Goal: Task Accomplishment & Management: Complete application form

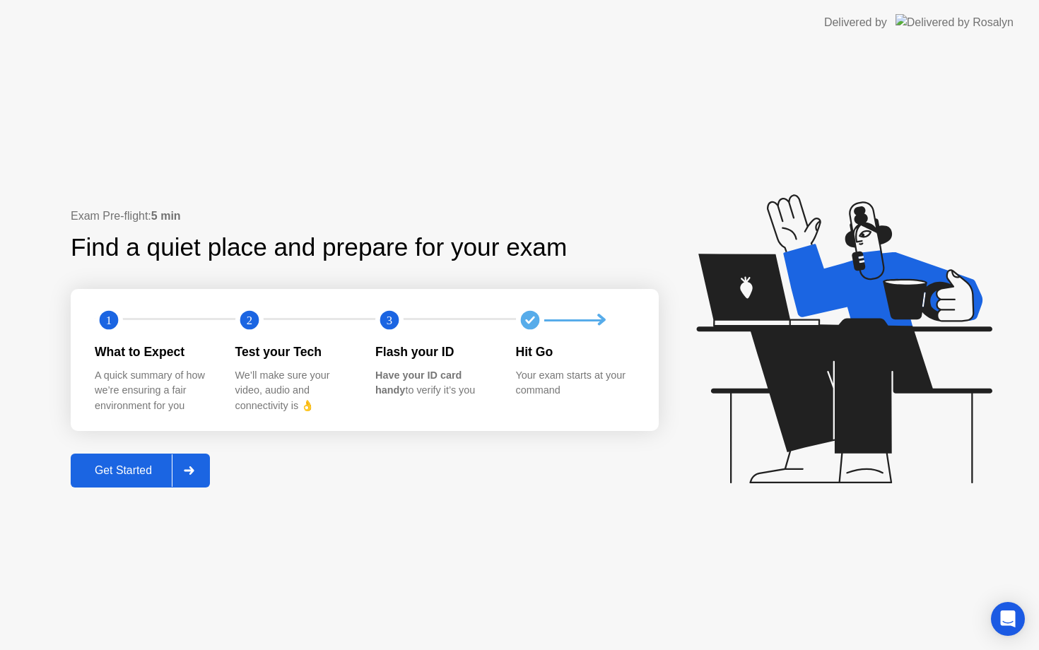
click at [189, 470] on icon at bounding box center [189, 471] width 10 height 8
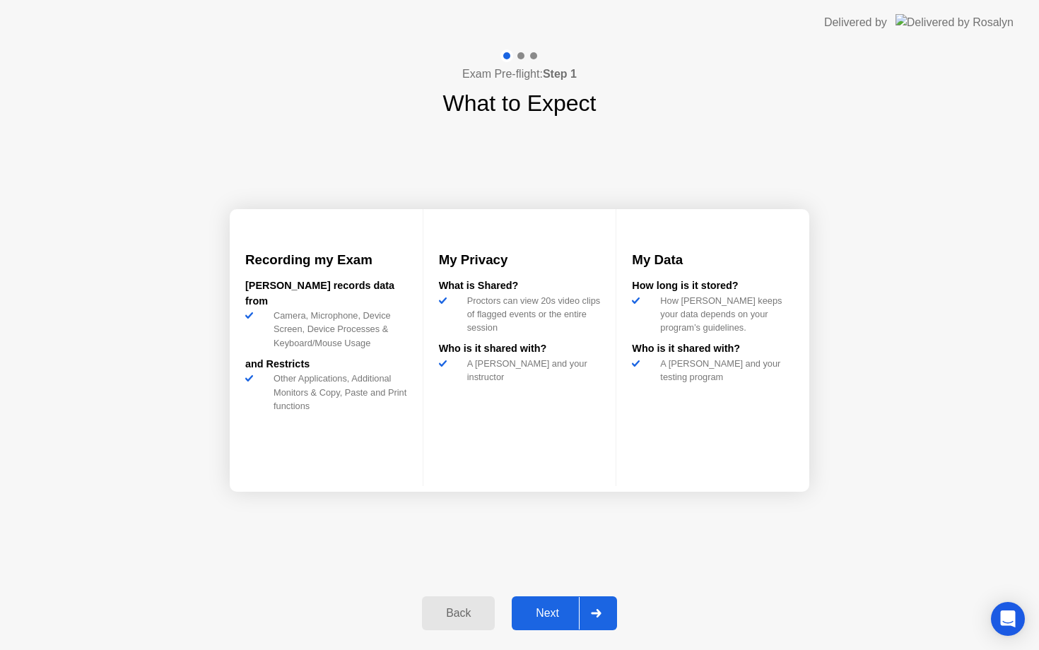
click at [553, 612] on div "Next" at bounding box center [547, 613] width 63 height 13
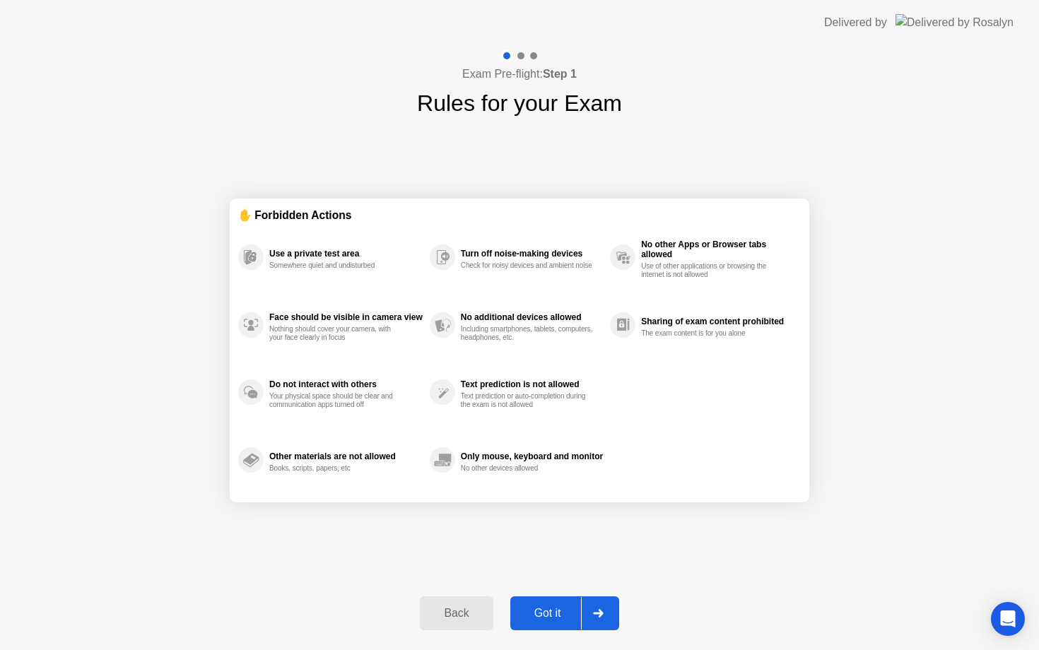
click at [578, 600] on button "Got it" at bounding box center [564, 614] width 109 height 34
select select "Available cameras"
select select "Available speakers"
select select "Available microphones"
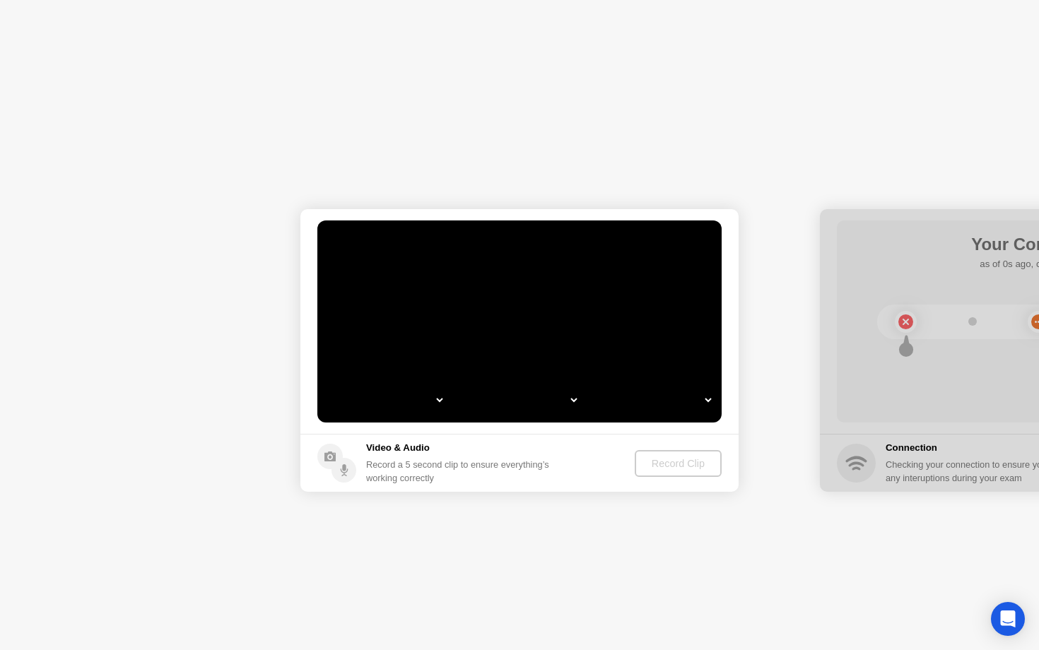
select select "**********"
select select "*******"
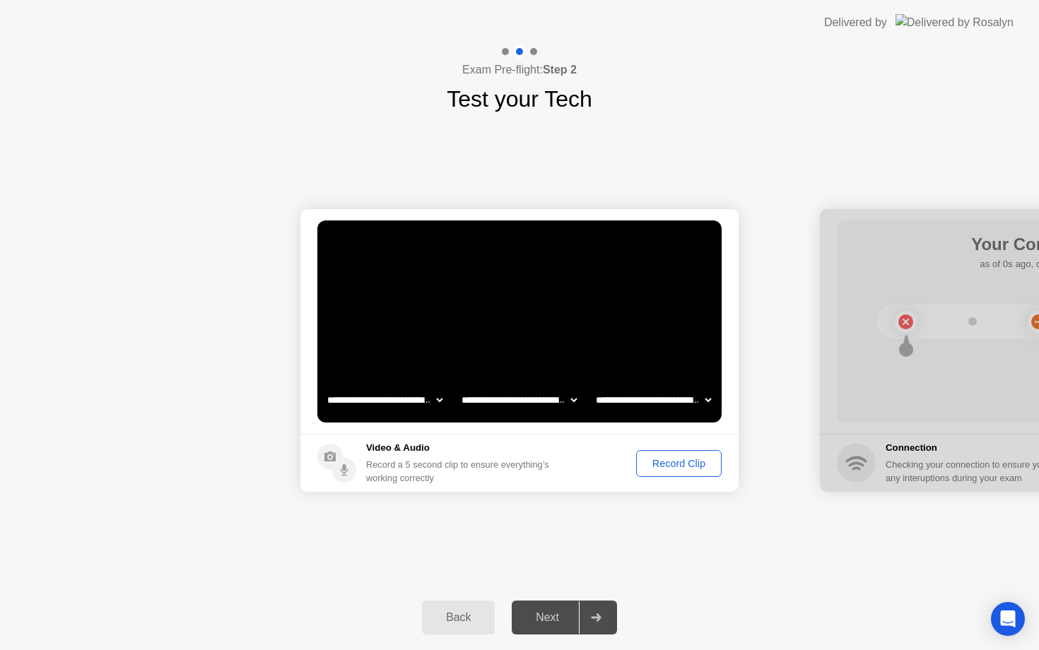
click at [671, 463] on div "Record Clip" at bounding box center [679, 463] width 76 height 11
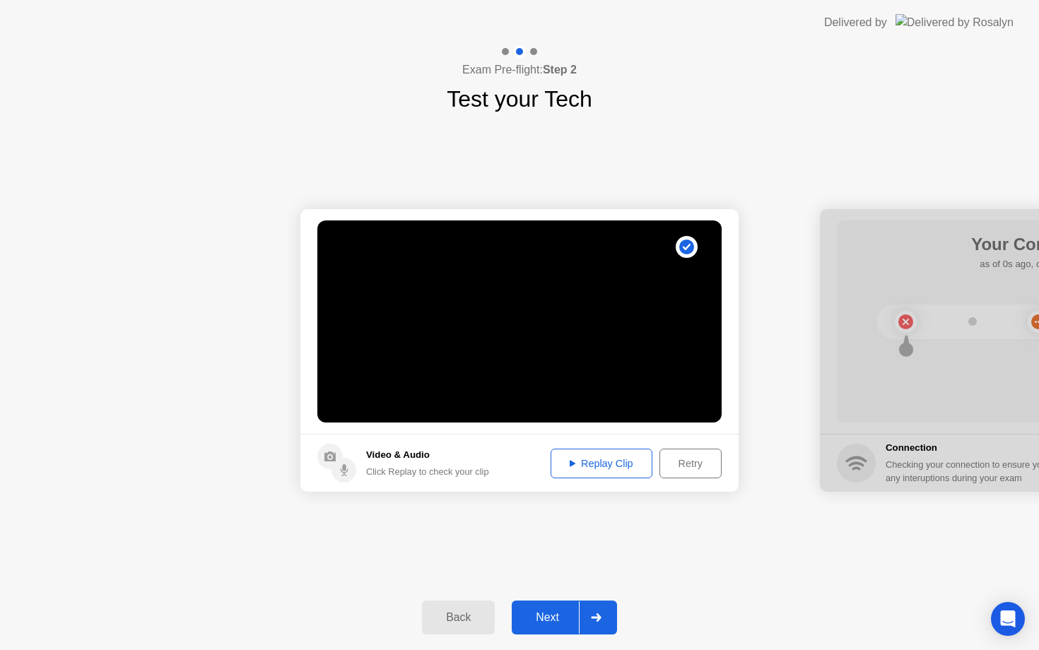
click at [578, 618] on div "Next" at bounding box center [547, 618] width 63 height 13
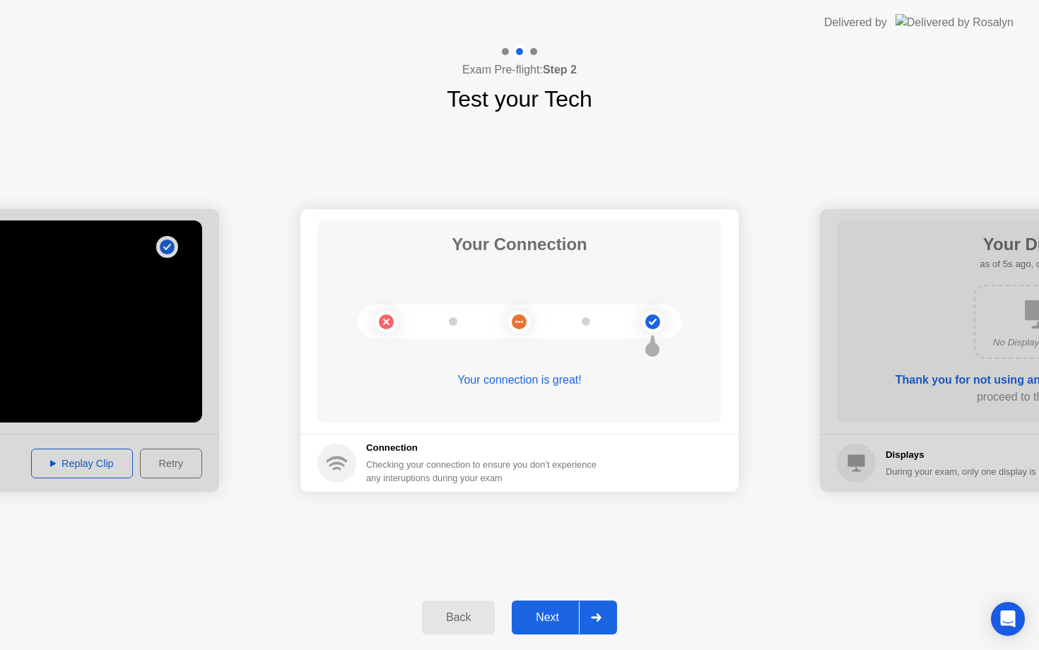
click at [579, 612] on div at bounding box center [596, 618] width 34 height 33
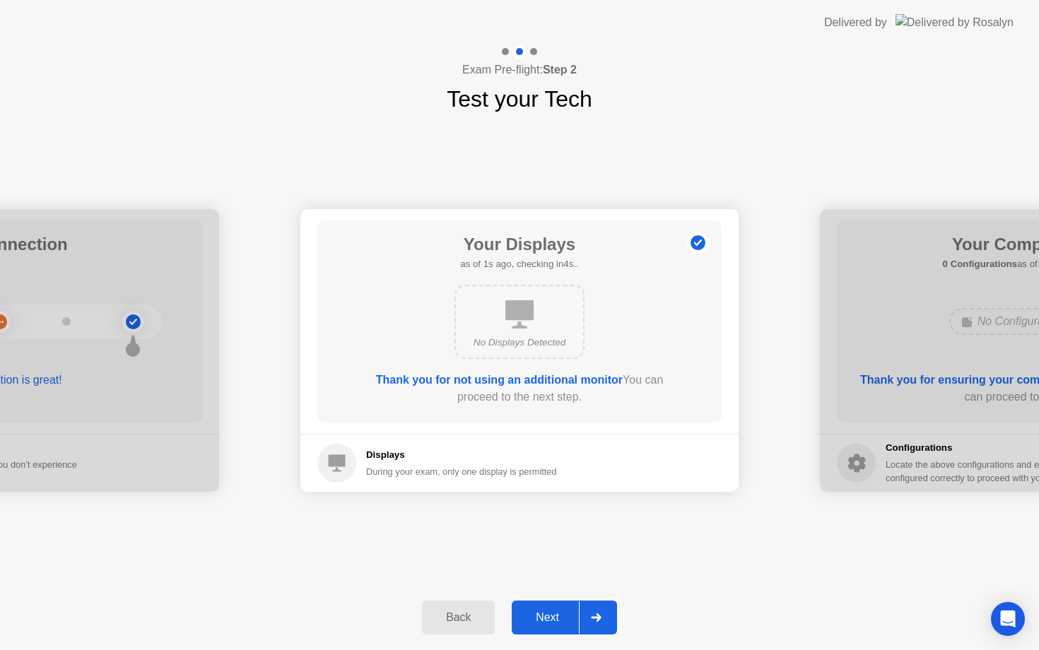
click at [579, 612] on div at bounding box center [596, 618] width 34 height 33
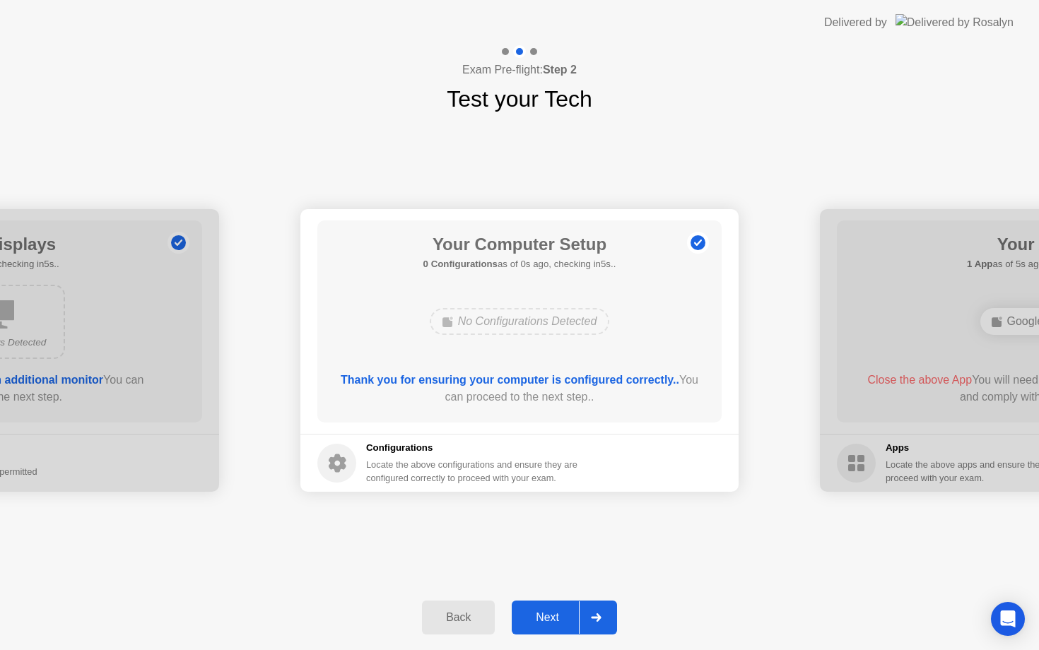
click at [579, 612] on div at bounding box center [596, 618] width 34 height 33
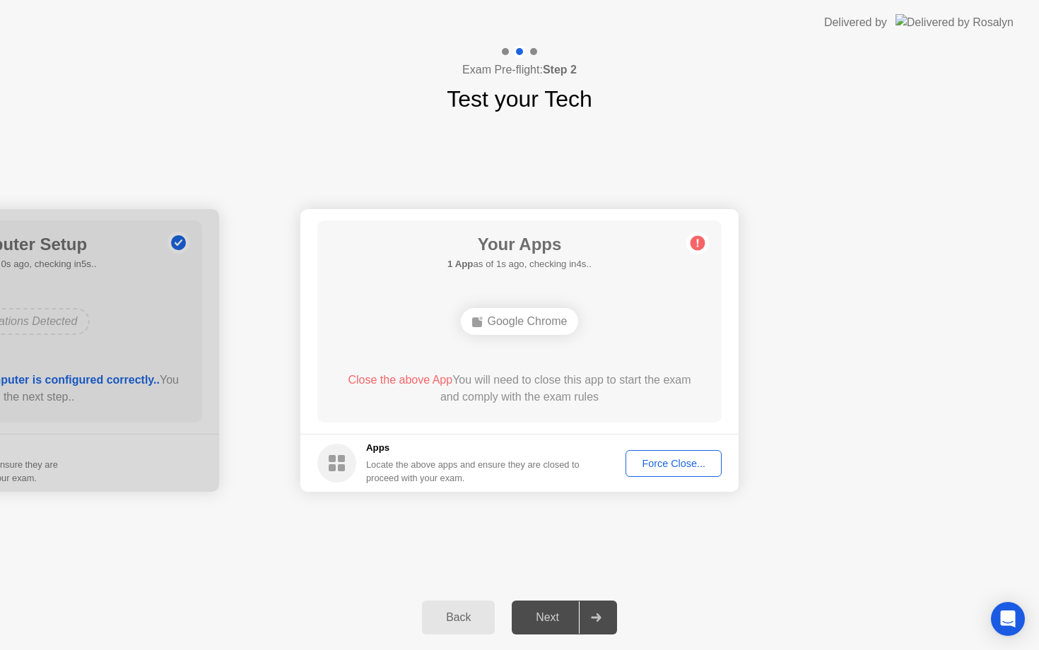
click at [672, 461] on div "Force Close..." at bounding box center [674, 463] width 86 height 11
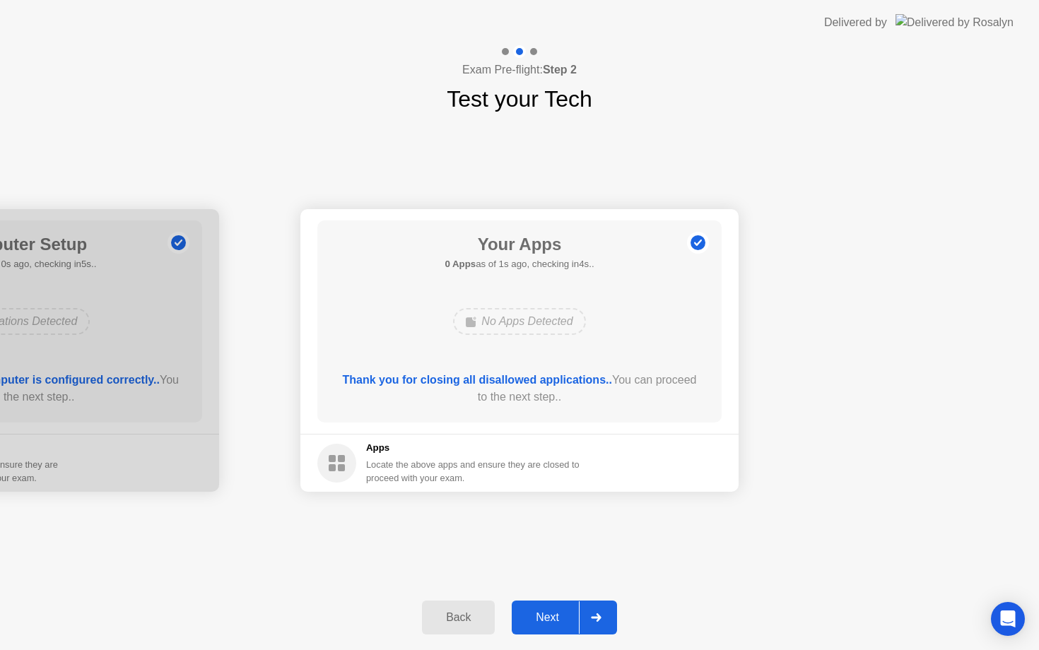
click at [576, 619] on div "Next" at bounding box center [547, 618] width 63 height 13
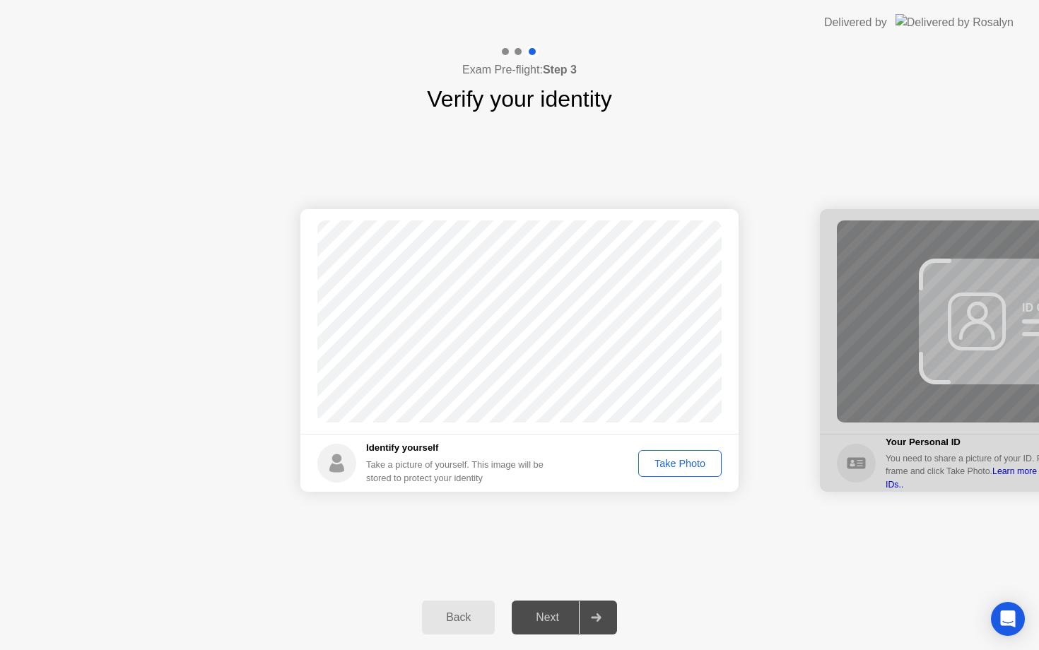
click at [577, 619] on div "Next" at bounding box center [547, 618] width 63 height 13
click at [703, 458] on div "Take Photo" at bounding box center [680, 463] width 74 height 11
click at [696, 467] on div "Retake" at bounding box center [689, 463] width 55 height 11
click at [696, 467] on div "Take Photo" at bounding box center [680, 463] width 74 height 11
click at [586, 623] on div at bounding box center [596, 618] width 34 height 33
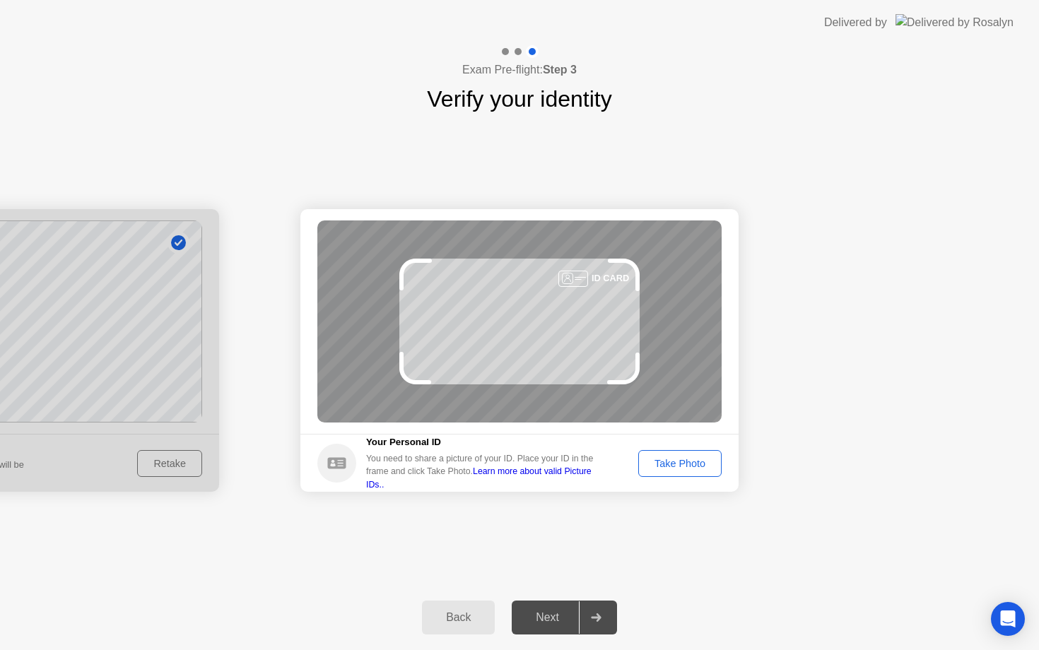
click at [694, 466] on div "Take Photo" at bounding box center [680, 463] width 74 height 11
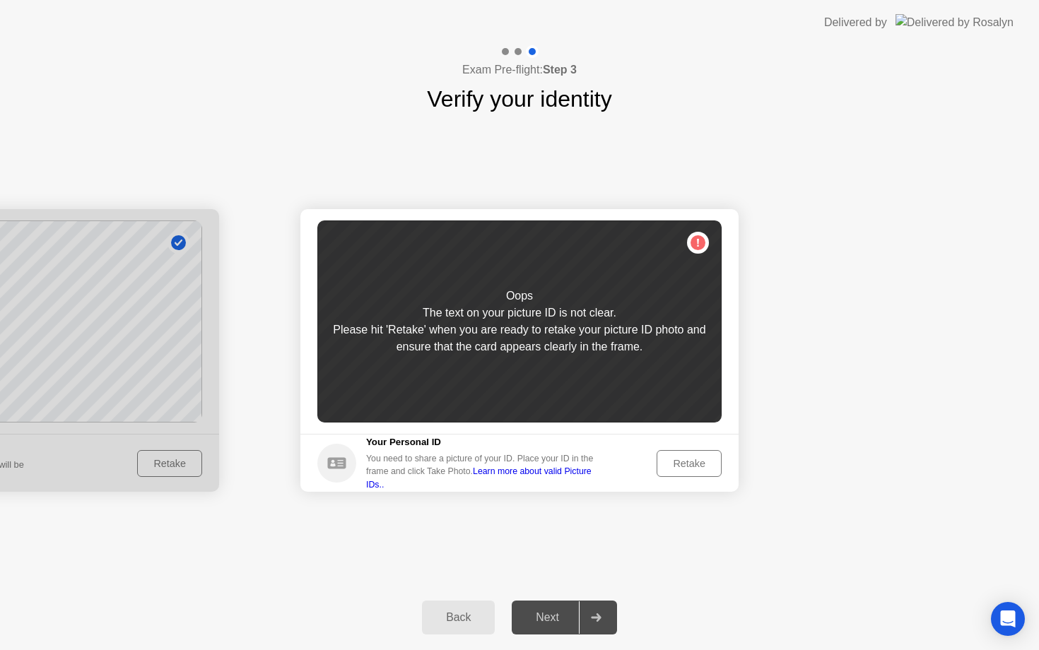
click at [693, 458] on div "Retake" at bounding box center [689, 463] width 55 height 11
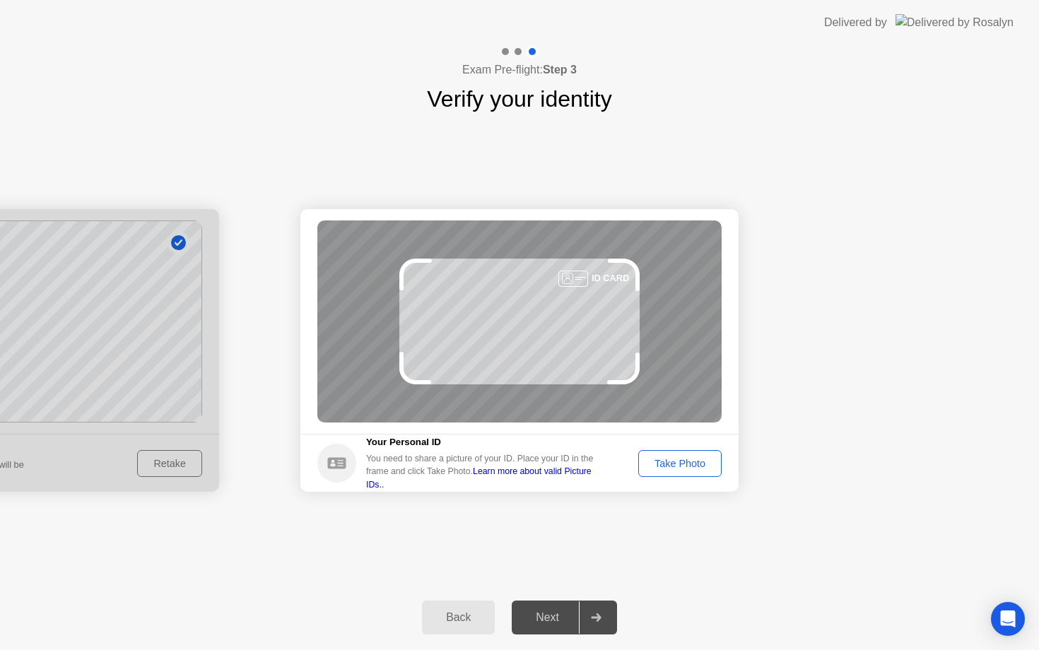
click at [693, 458] on div "Take Photo" at bounding box center [680, 463] width 74 height 11
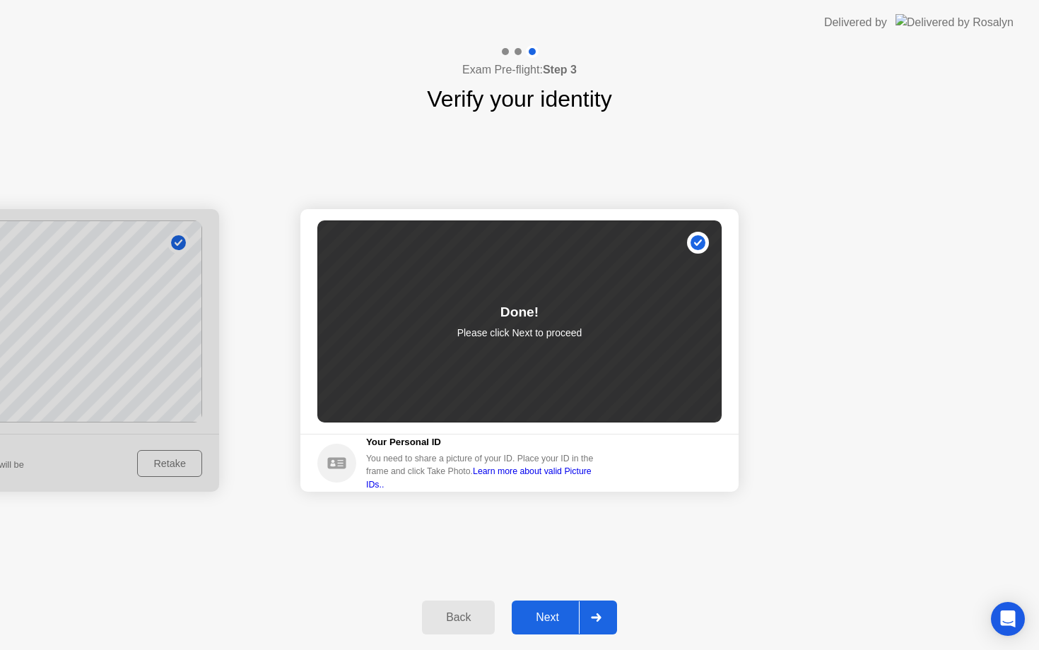
click at [580, 616] on div at bounding box center [596, 618] width 34 height 33
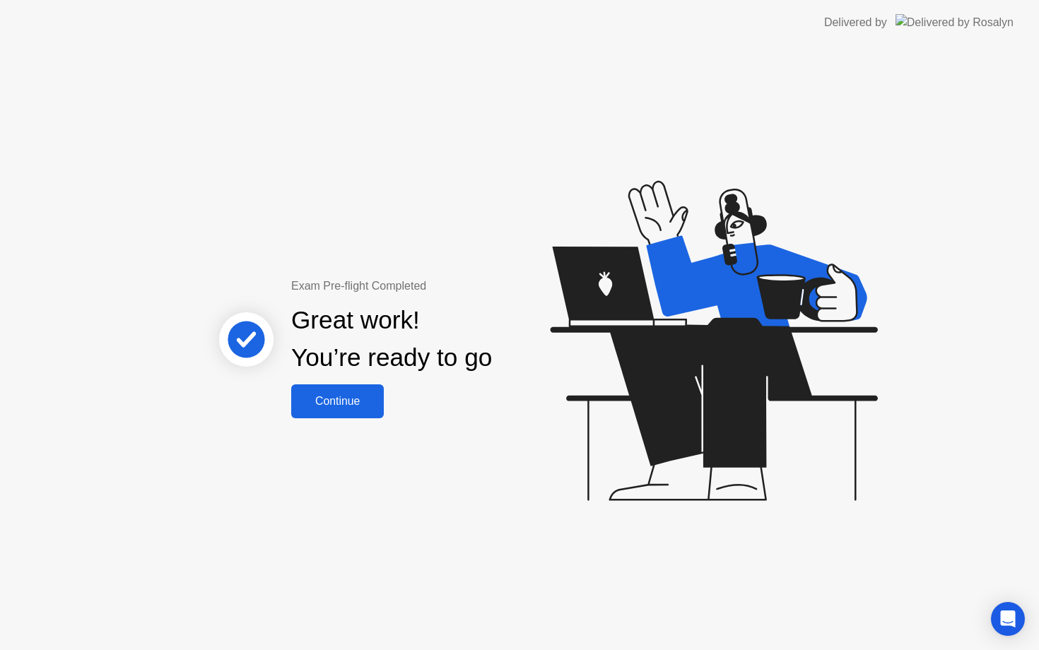
click at [340, 411] on button "Continue" at bounding box center [337, 402] width 93 height 34
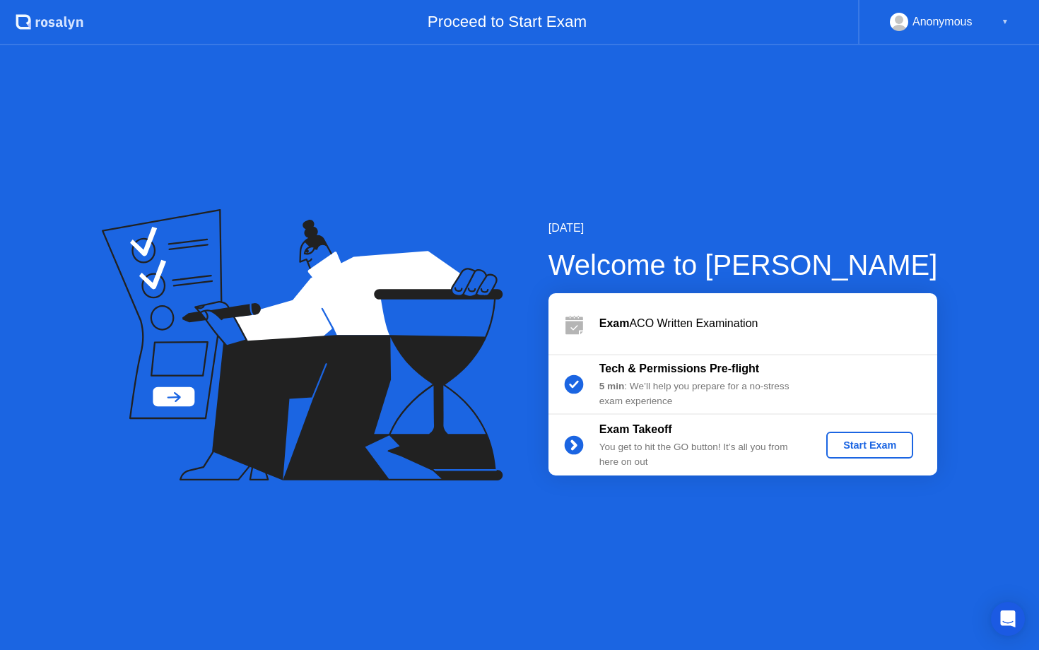
click at [877, 448] on div "Start Exam" at bounding box center [870, 445] width 76 height 11
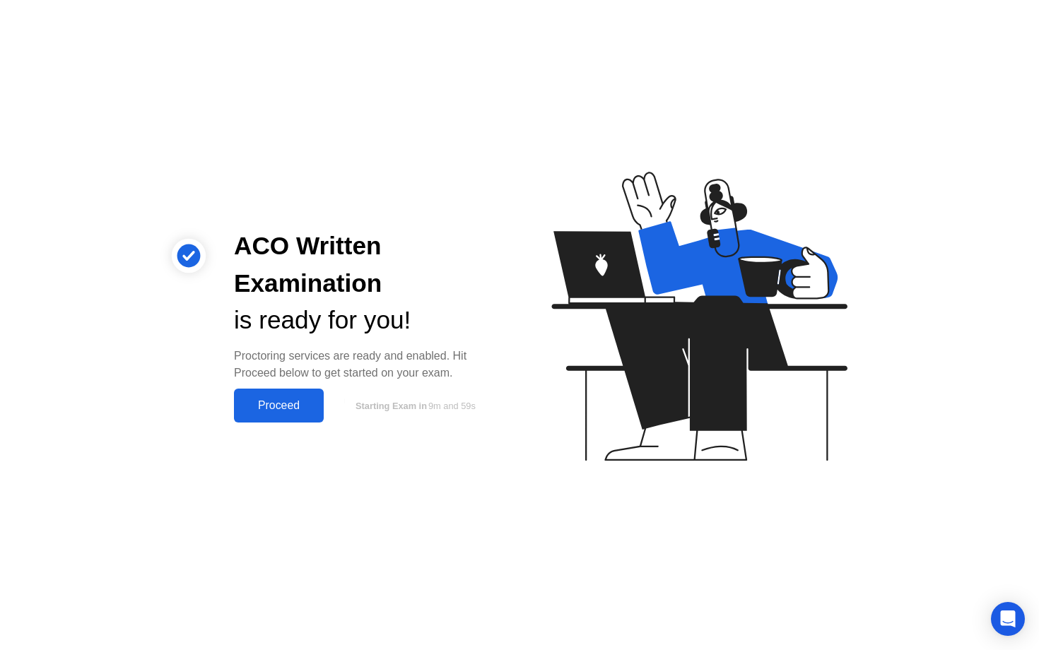
click at [274, 410] on div "Proceed" at bounding box center [278, 405] width 81 height 13
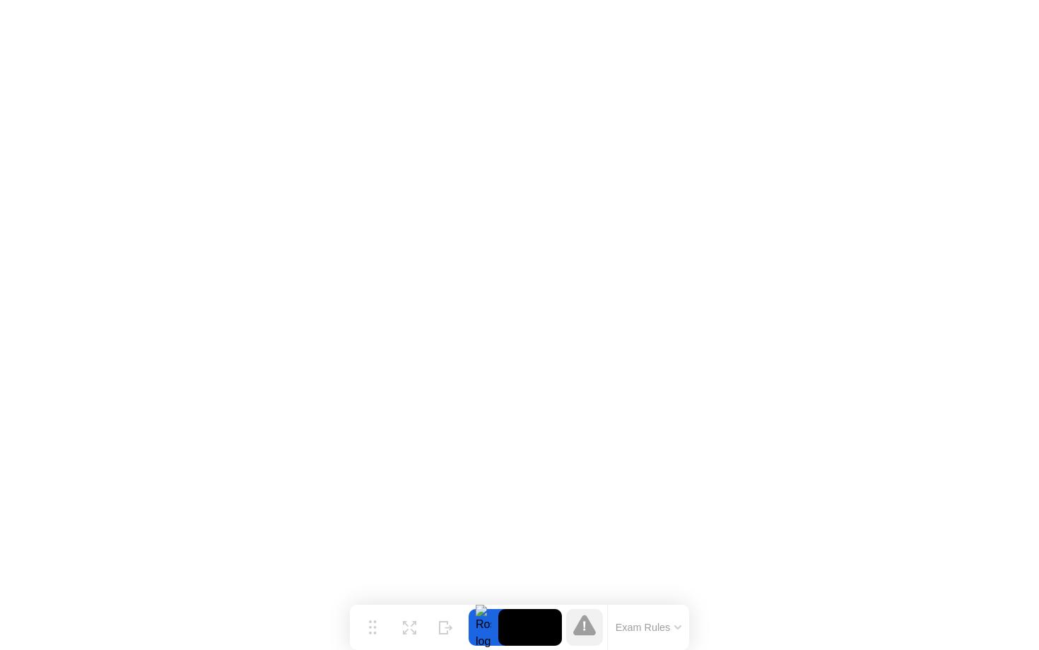
click at [649, 621] on button "Exam Rules" at bounding box center [649, 627] width 75 height 13
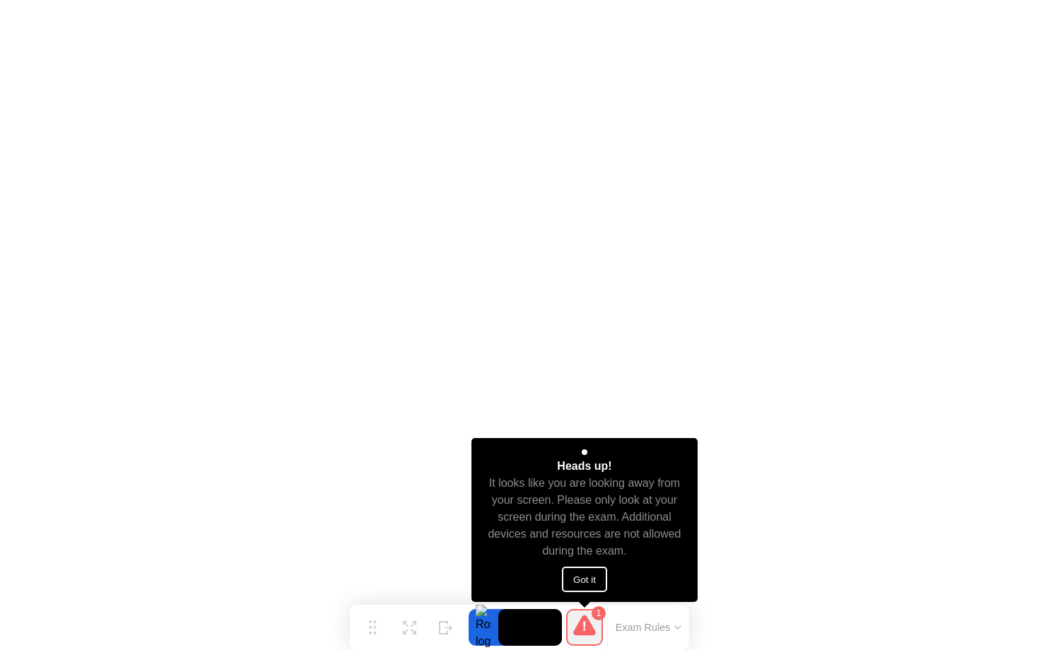
click at [589, 575] on button "Got it" at bounding box center [584, 579] width 45 height 25
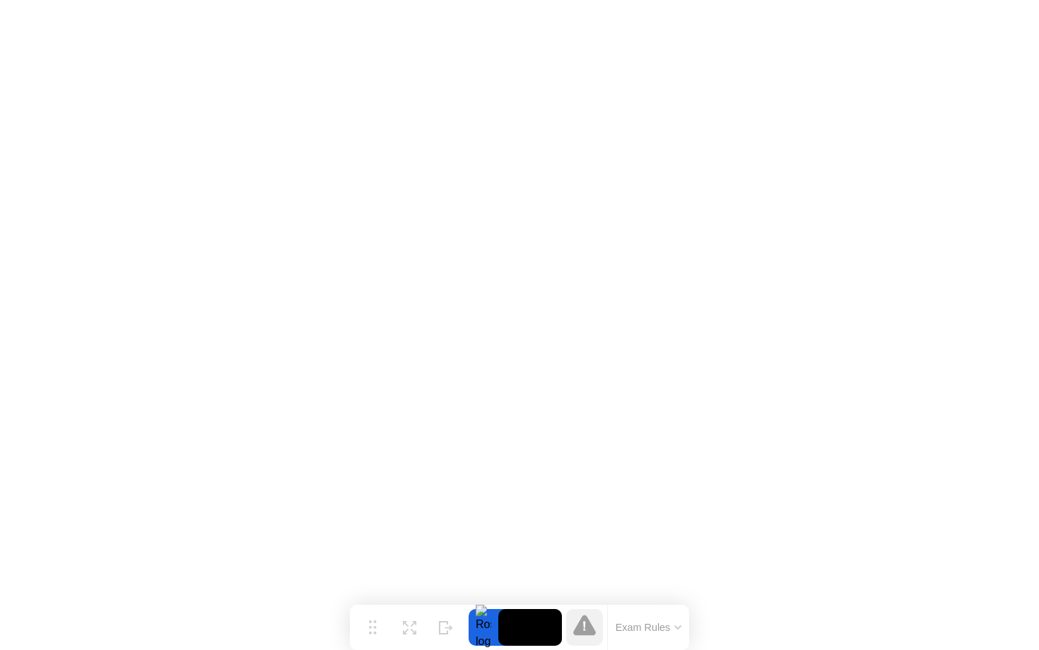
click iframe
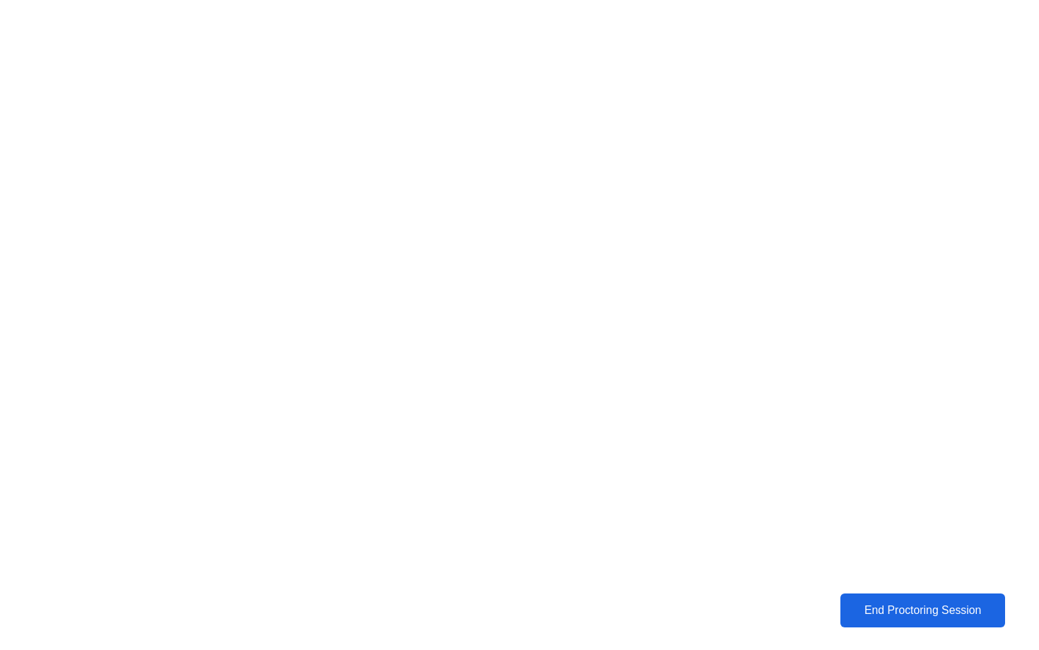
click at [901, 612] on div "End Proctoring Session" at bounding box center [922, 611] width 159 height 13
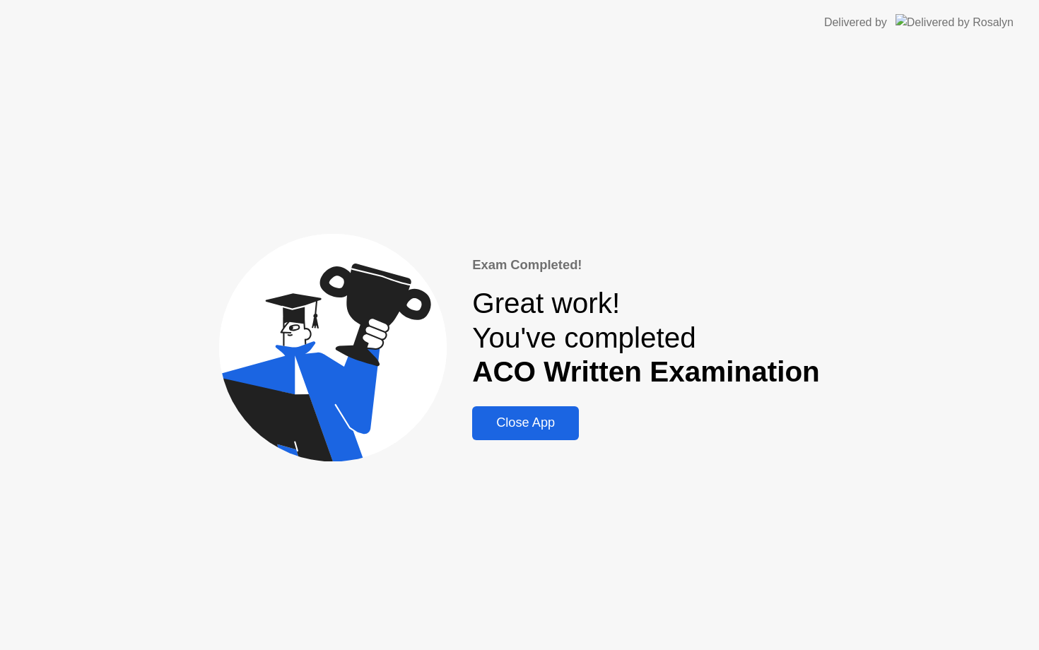
click at [542, 435] on button "Close App" at bounding box center [525, 424] width 107 height 34
